Goal: Task Accomplishment & Management: Manage account settings

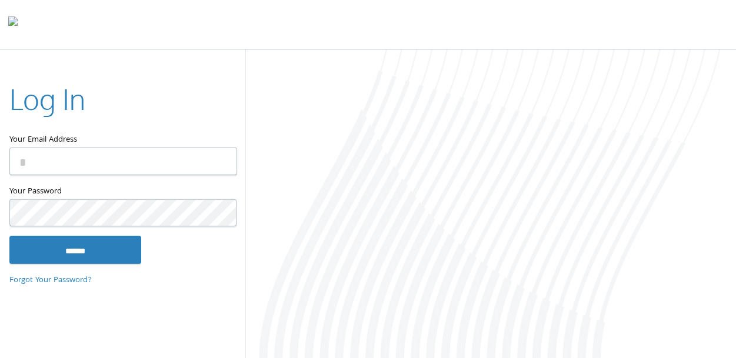
click at [198, 165] on input "Your Email Address" at bounding box center [123, 162] width 228 height 28
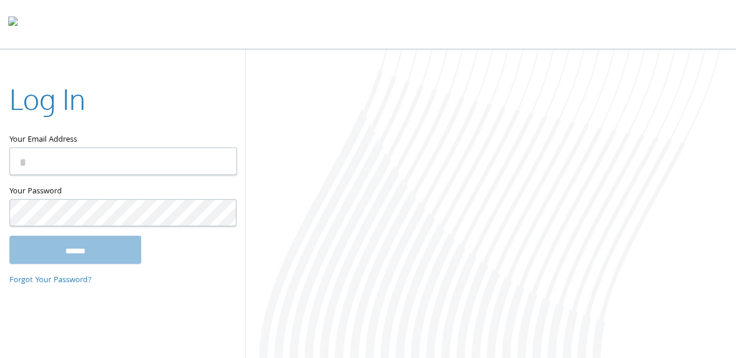
type input "**********"
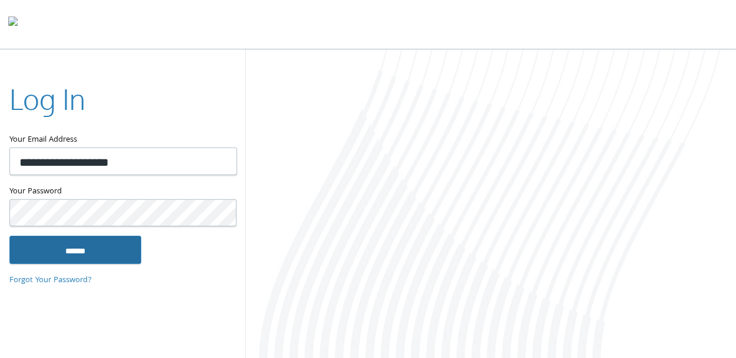
click at [75, 246] on input "******" at bounding box center [75, 250] width 132 height 28
